Goal: Task Accomplishment & Management: Use online tool/utility

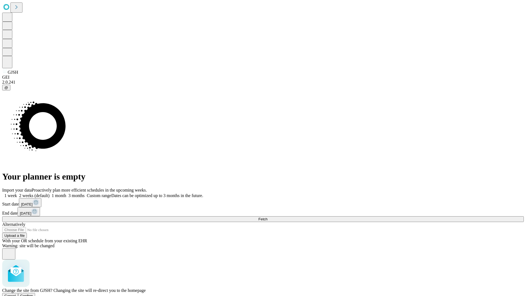
click at [33, 294] on span "Confirm" at bounding box center [26, 296] width 13 height 4
click at [50, 193] on label "2 weeks (default)" at bounding box center [33, 195] width 33 height 5
click at [267, 217] on span "Fetch" at bounding box center [262, 219] width 9 height 4
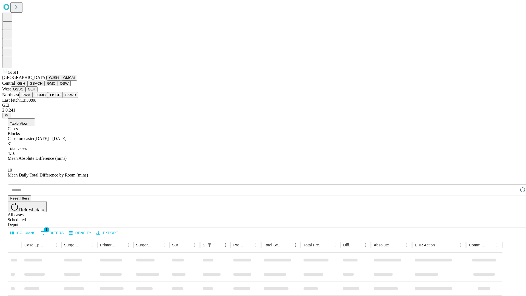
click at [61, 81] on button "GMCM" at bounding box center [69, 78] width 16 height 6
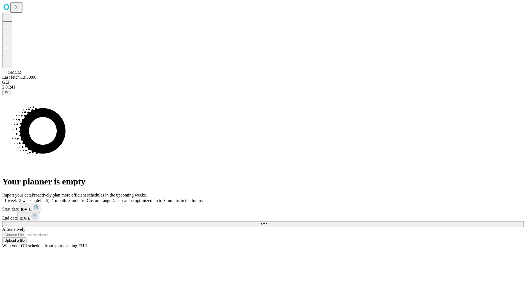
click at [50, 198] on label "2 weeks (default)" at bounding box center [33, 200] width 33 height 5
click at [267, 222] on span "Fetch" at bounding box center [262, 224] width 9 height 4
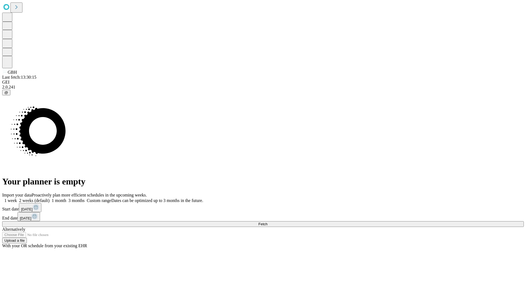
click at [50, 198] on label "2 weeks (default)" at bounding box center [33, 200] width 33 height 5
click at [267, 222] on span "Fetch" at bounding box center [262, 224] width 9 height 4
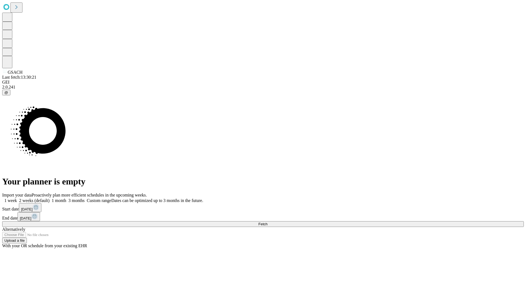
click at [50, 198] on label "2 weeks (default)" at bounding box center [33, 200] width 33 height 5
click at [267, 222] on span "Fetch" at bounding box center [262, 224] width 9 height 4
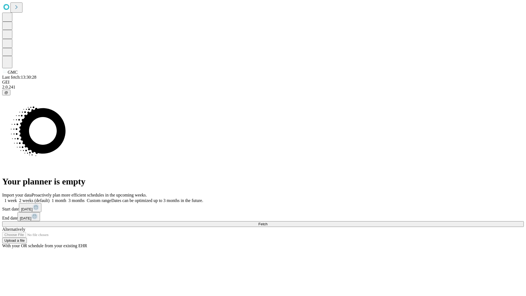
click at [50, 198] on label "2 weeks (default)" at bounding box center [33, 200] width 33 height 5
click at [267, 222] on span "Fetch" at bounding box center [262, 224] width 9 height 4
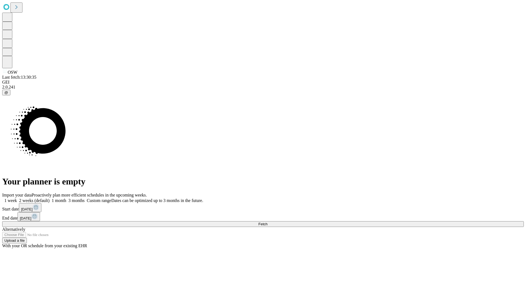
click at [50, 198] on label "2 weeks (default)" at bounding box center [33, 200] width 33 height 5
click at [267, 222] on span "Fetch" at bounding box center [262, 224] width 9 height 4
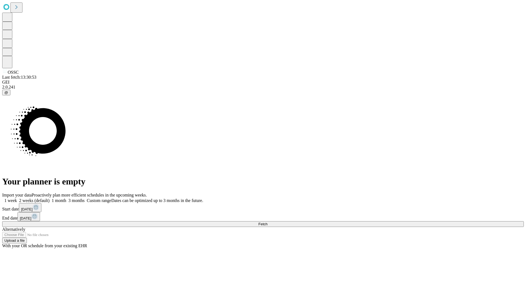
click at [50, 198] on label "2 weeks (default)" at bounding box center [33, 200] width 33 height 5
click at [267, 222] on span "Fetch" at bounding box center [262, 224] width 9 height 4
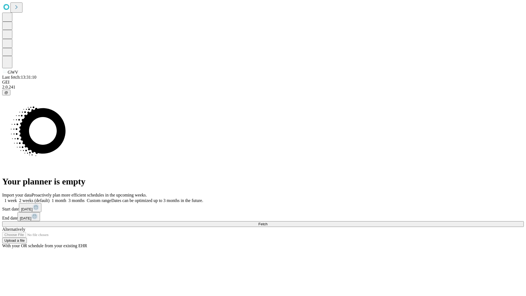
click at [50, 198] on label "2 weeks (default)" at bounding box center [33, 200] width 33 height 5
click at [267, 222] on span "Fetch" at bounding box center [262, 224] width 9 height 4
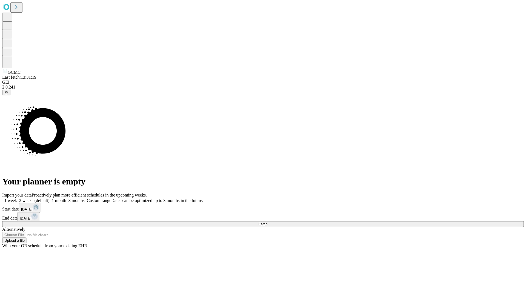
click at [50, 198] on label "2 weeks (default)" at bounding box center [33, 200] width 33 height 5
click at [267, 222] on span "Fetch" at bounding box center [262, 224] width 9 height 4
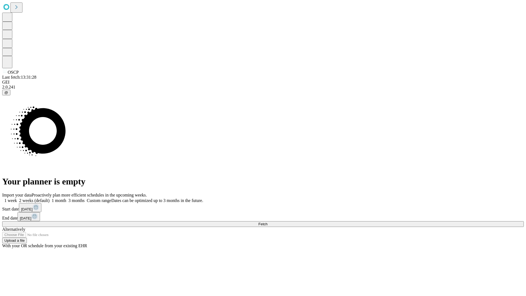
click at [50, 198] on label "2 weeks (default)" at bounding box center [33, 200] width 33 height 5
click at [267, 222] on span "Fetch" at bounding box center [262, 224] width 9 height 4
